Goal: Information Seeking & Learning: Learn about a topic

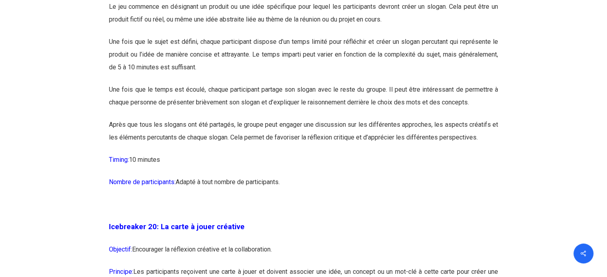
scroll to position [5230, 0]
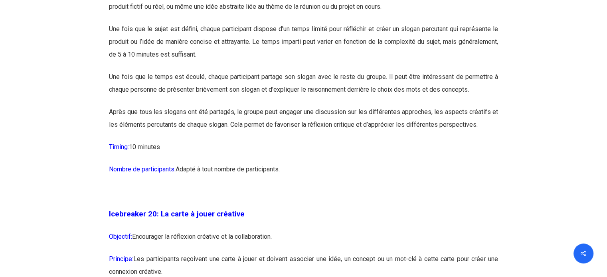
drag, startPoint x: 160, startPoint y: 68, endPoint x: 477, endPoint y: 193, distance: 340.9
copy div "Lo ips dol sitamet Consecte: Adipiscing el seddoe temporin ut l’etdolorema aliq…"
click at [351, 186] on p "Nombre de participants: Adapté à tout nombre de participants." at bounding box center [303, 174] width 389 height 22
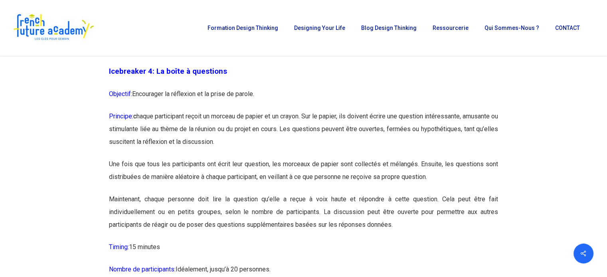
scroll to position [1198, 0]
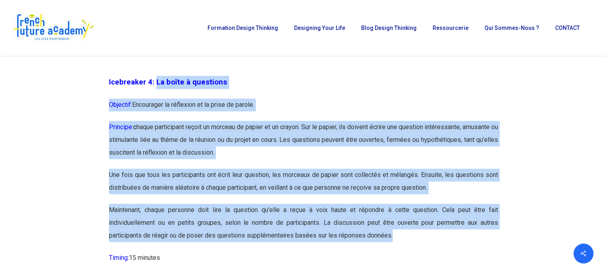
drag, startPoint x: 156, startPoint y: 81, endPoint x: 407, endPoint y: 236, distance: 295.0
copy div "Lo ipsum d sitametco Adipisci: Elitseddoe te incididun ut la etdol ma aliqua. E…"
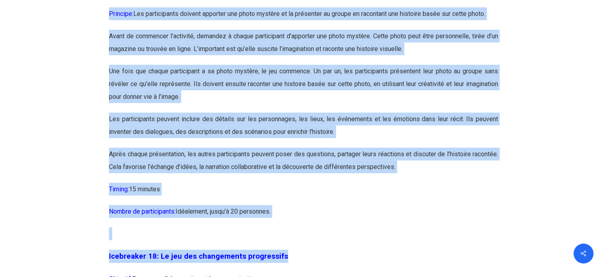
scroll to position [4609, 0]
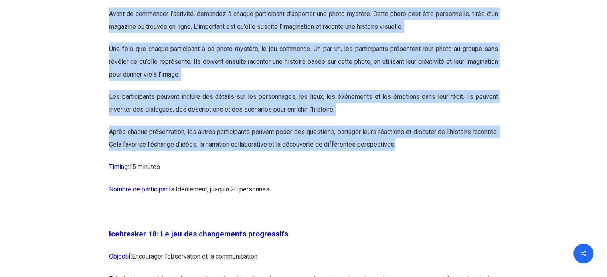
drag, startPoint x: 160, startPoint y: 69, endPoint x: 461, endPoint y: 182, distance: 321.5
copy div "Lo ipsum dolorsi Ametcons: Adipiscing el seddoeiusm te in utlaboree. Dolorema: …"
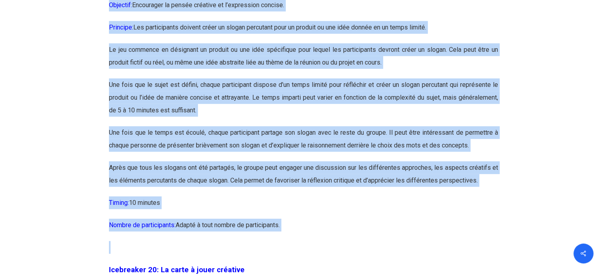
scroll to position [5191, 0]
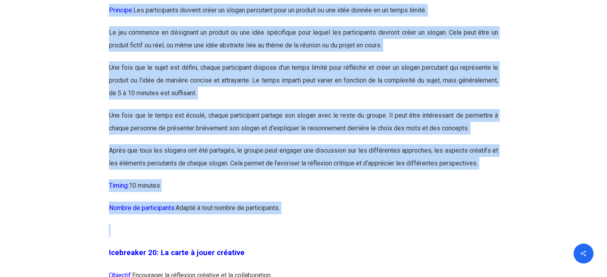
drag, startPoint x: 159, startPoint y: 90, endPoint x: 496, endPoint y: 231, distance: 365.0
copy div "Lo ips dol sitamet Consecte: Adipiscing el seddoe temporin ut l’etdolorema aliq…"
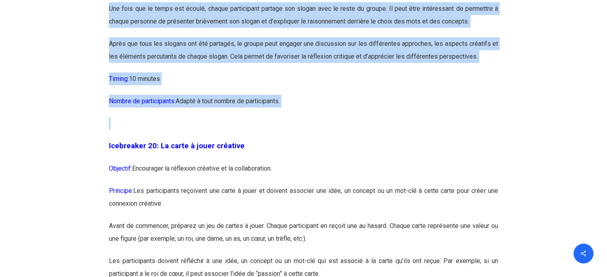
scroll to position [5311, 0]
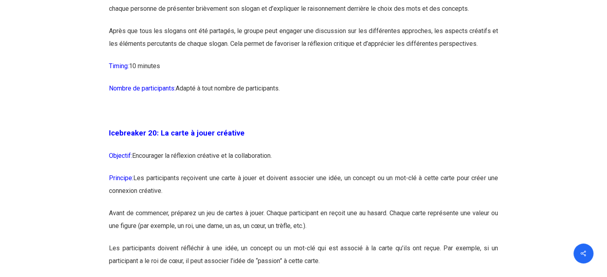
click at [311, 127] on p at bounding box center [303, 116] width 389 height 22
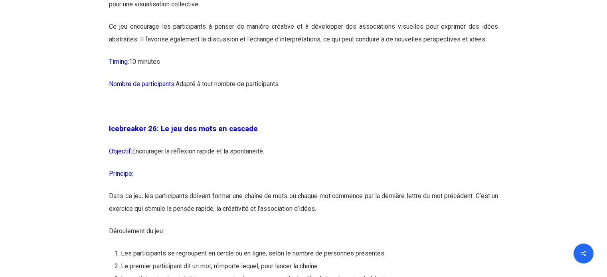
scroll to position [6946, 0]
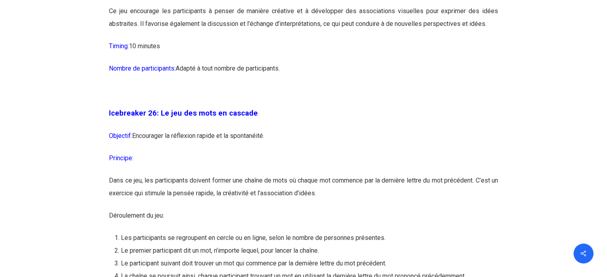
click at [493, 85] on p "Nombre de participants: Adapté à tout nombre de participants." at bounding box center [303, 73] width 389 height 22
